Goal: Task Accomplishment & Management: Manage account settings

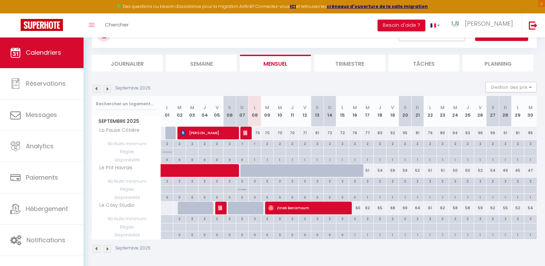
click at [303, 208] on span "Zineb Benamoum" at bounding box center [307, 207] width 78 height 13
select select "OK"
select select "0"
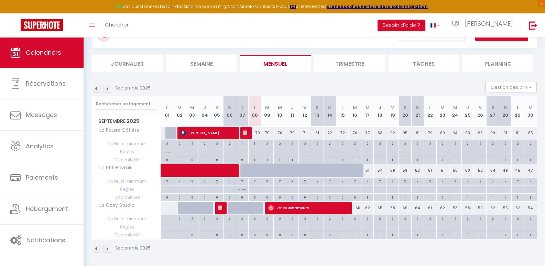
select select "1"
select select
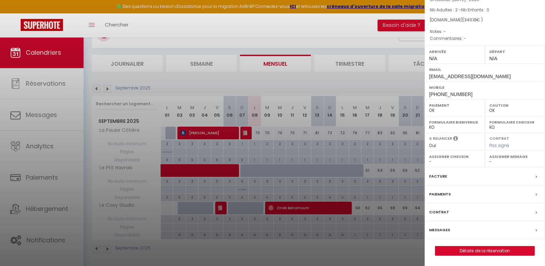
scroll to position [64, 0]
click at [450, 230] on div "Messages" at bounding box center [485, 230] width 120 height 18
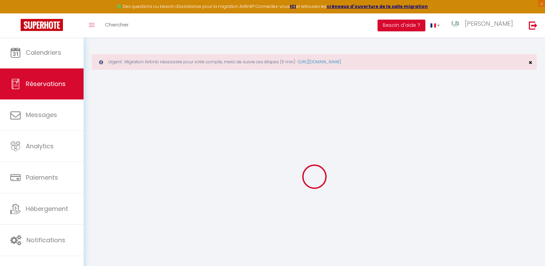
click at [530, 62] on span "×" at bounding box center [531, 62] width 4 height 9
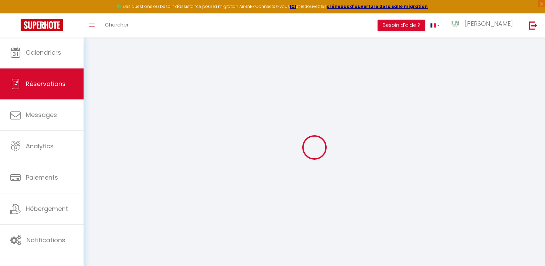
select select
checkbox input "false"
select select
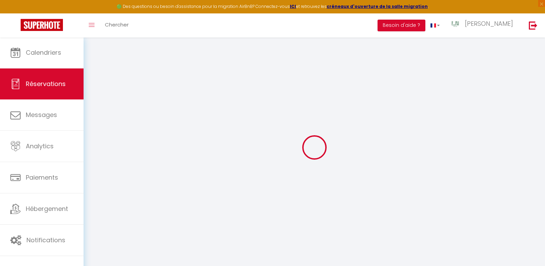
select select
checkbox input "false"
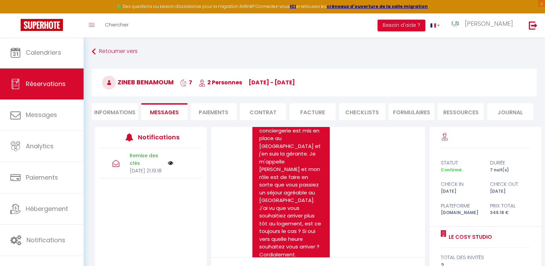
scroll to position [61, 0]
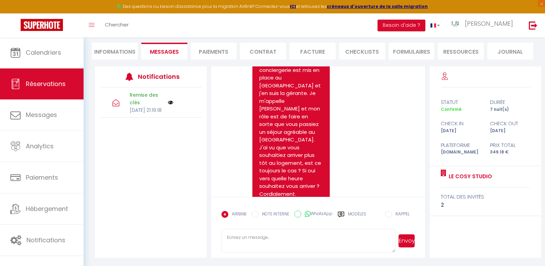
click at [226, 215] on input "EMAIL" at bounding box center [225, 214] width 7 height 7
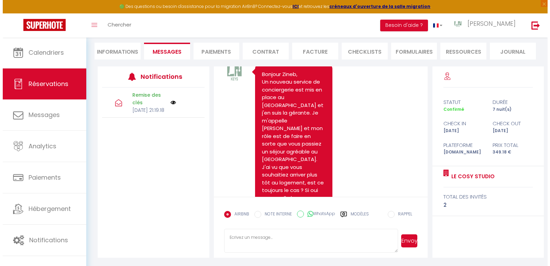
scroll to position [479, 0]
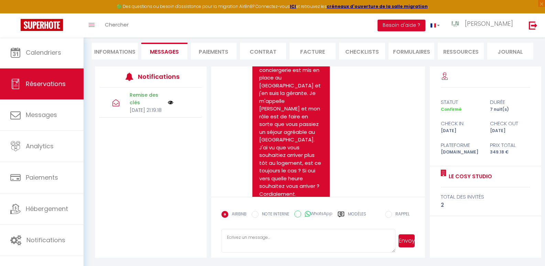
click at [171, 105] on img at bounding box center [171, 103] width 6 height 6
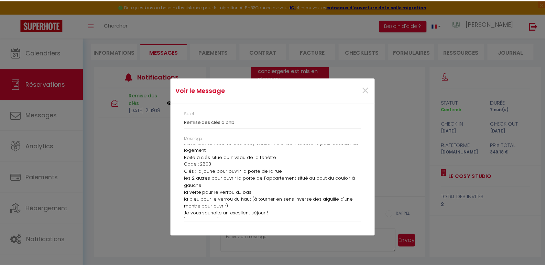
scroll to position [15, 0]
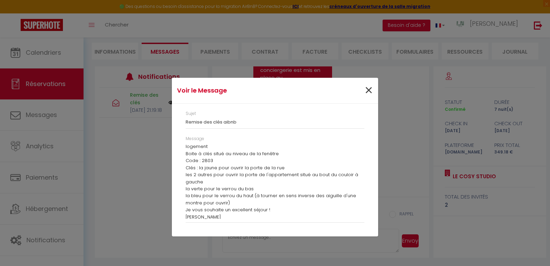
click at [369, 90] on span "×" at bounding box center [369, 90] width 9 height 21
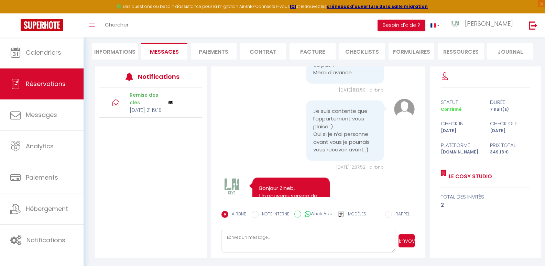
scroll to position [199, 0]
